Goal: Complete application form

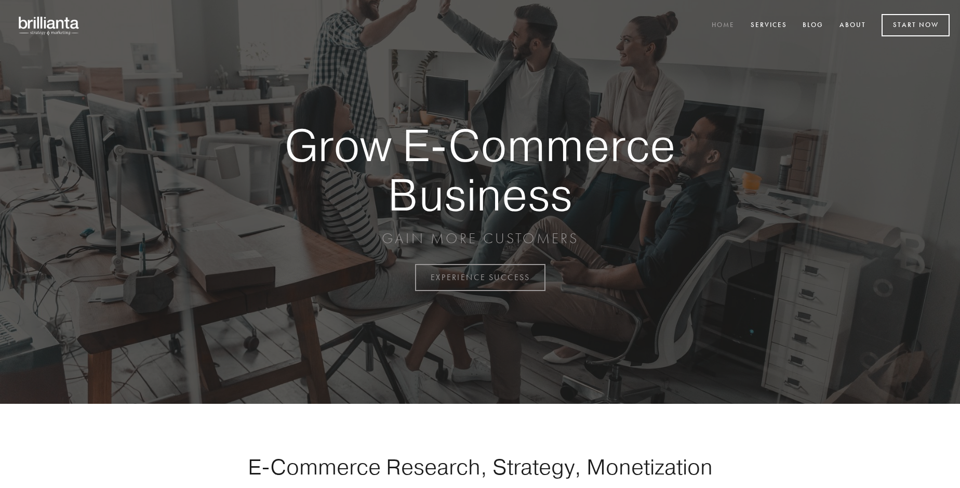
scroll to position [2722, 0]
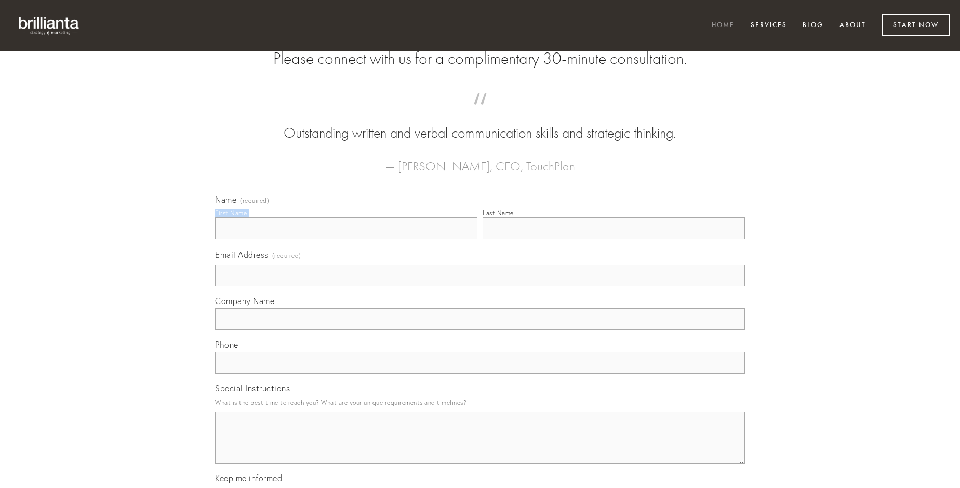
type input "[PERSON_NAME]"
click at [613, 239] on input "Last Name" at bounding box center [613, 228] width 262 height 22
type input "[PERSON_NAME]"
click at [480, 286] on input "Email Address (required)" at bounding box center [480, 275] width 530 height 22
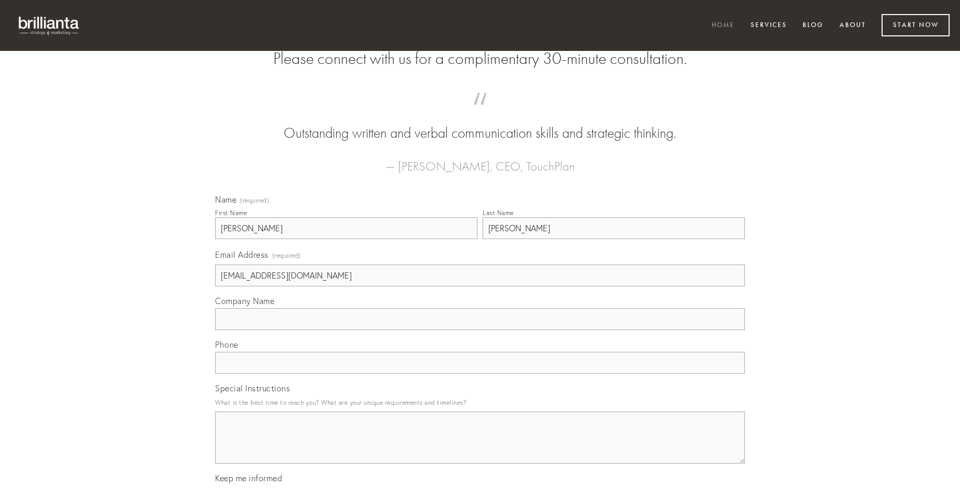
type input "[EMAIL_ADDRESS][DOMAIN_NAME]"
click at [480, 330] on input "Company Name" at bounding box center [480, 319] width 530 height 22
type input "bellicus"
click at [480, 373] on input "text" at bounding box center [480, 363] width 530 height 22
